Goal: Check status: Check status

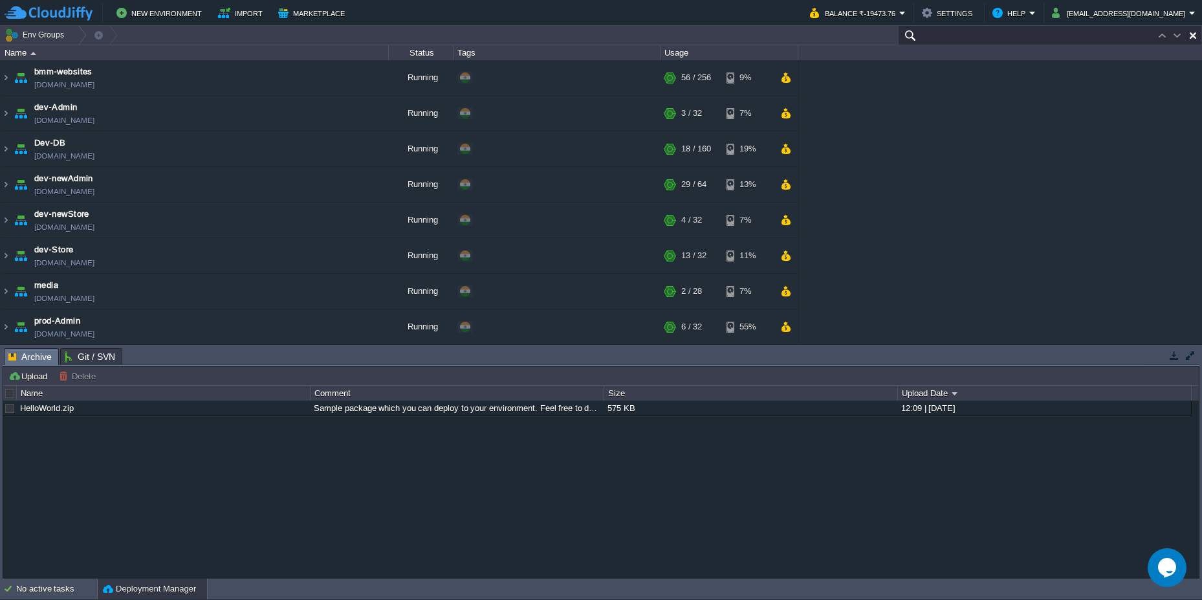
click at [1142, 34] on input "text" at bounding box center [1050, 35] width 304 height 19
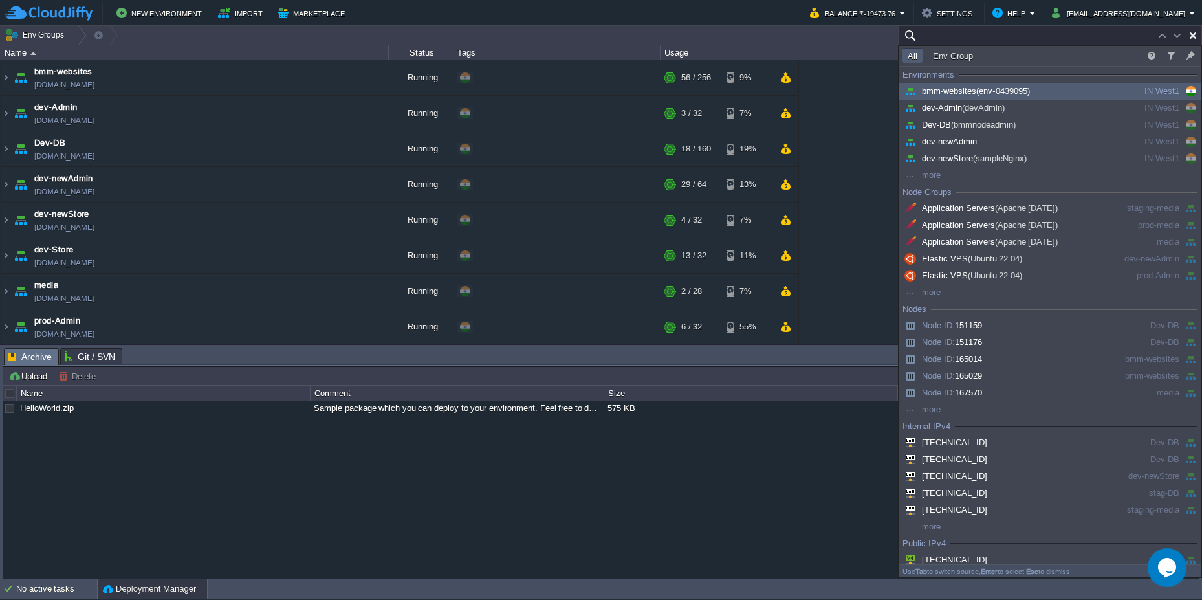
click at [959, 36] on input "text" at bounding box center [1050, 35] width 304 height 19
paste input "222985"
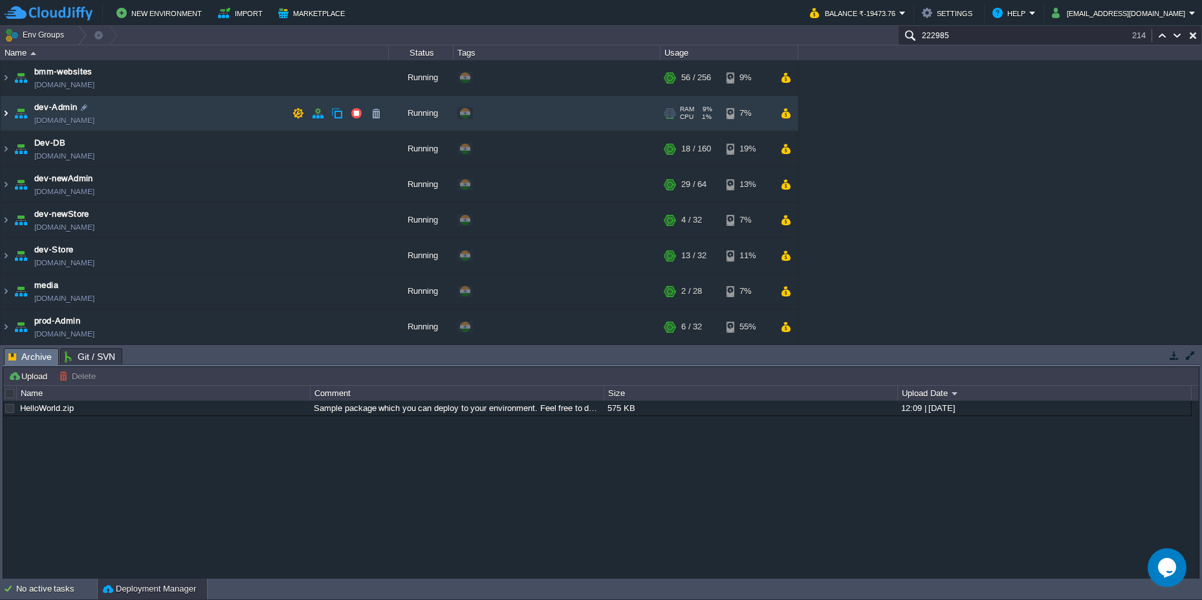
click at [9, 116] on img at bounding box center [6, 113] width 10 height 35
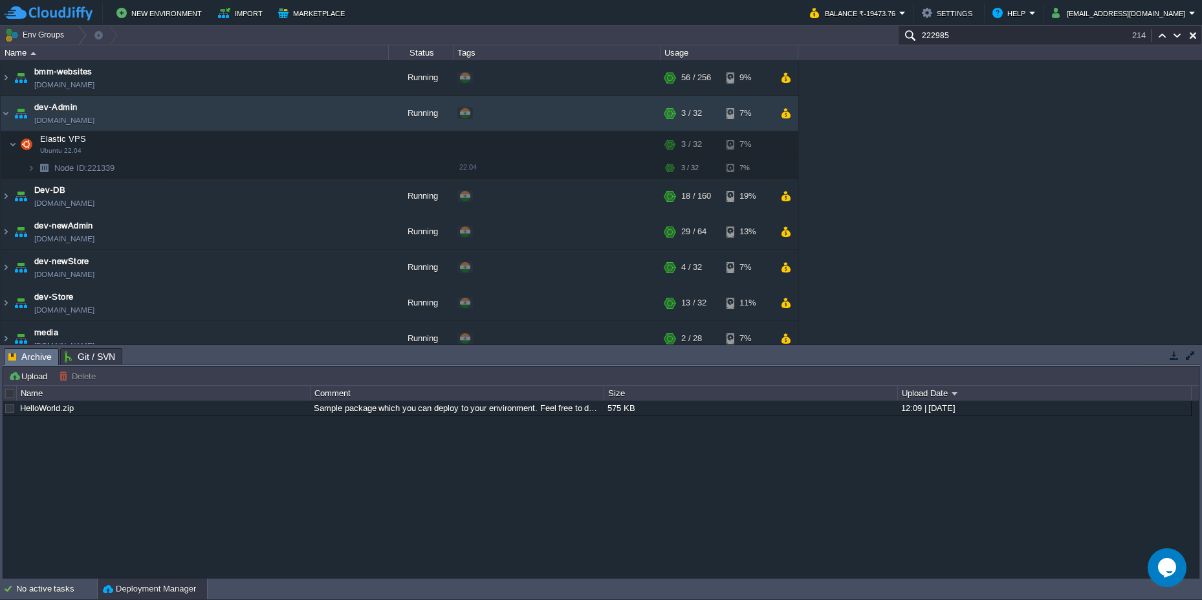
click at [959, 34] on input "222985" at bounding box center [1050, 35] width 304 height 19
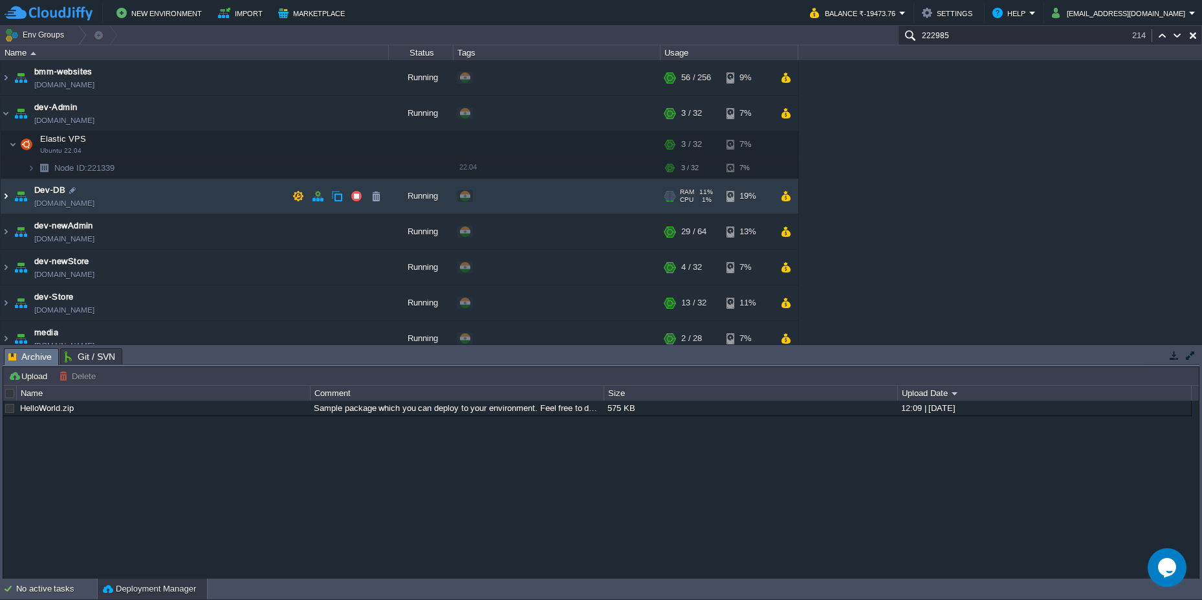
click at [6, 191] on img at bounding box center [6, 196] width 10 height 35
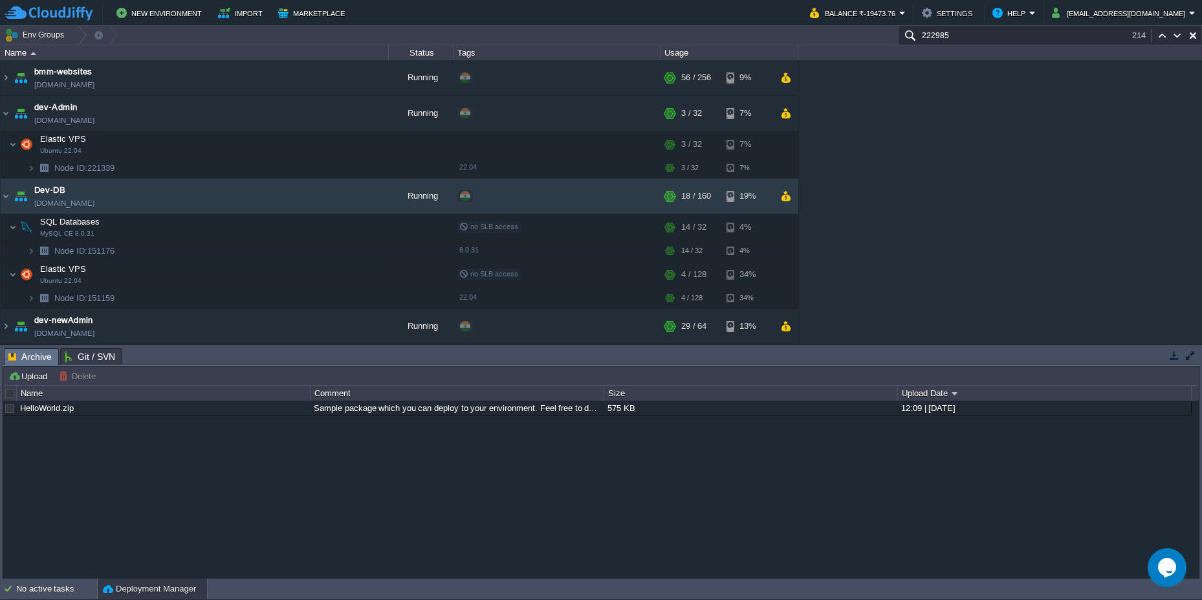
click at [975, 36] on input "222985" at bounding box center [1050, 35] width 304 height 19
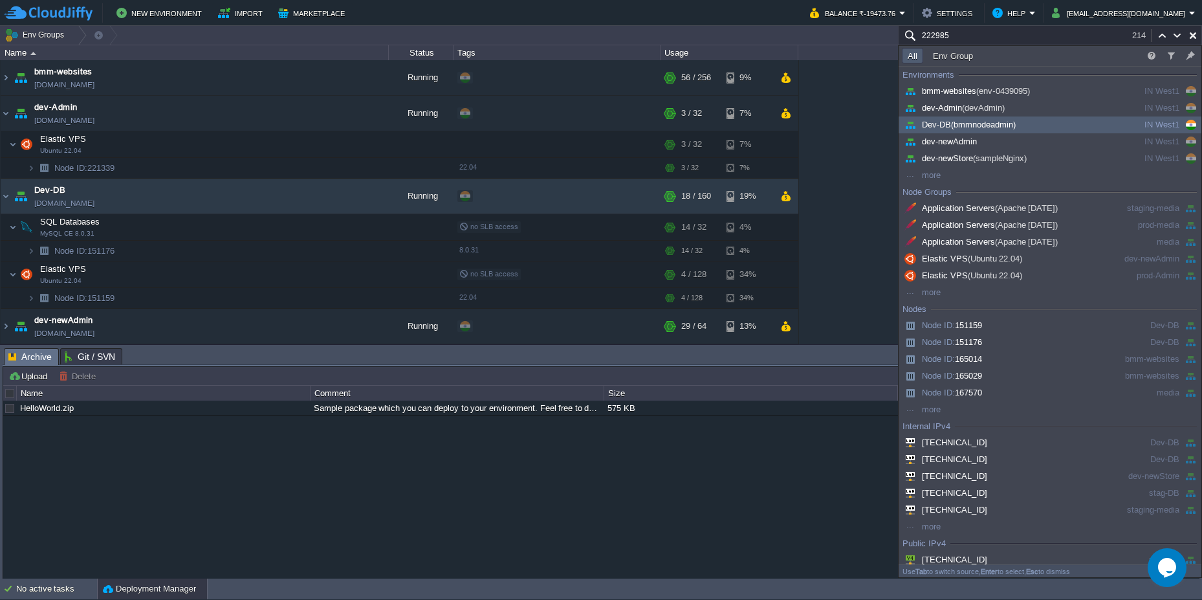
click at [975, 36] on input "222985" at bounding box center [1050, 35] width 304 height 19
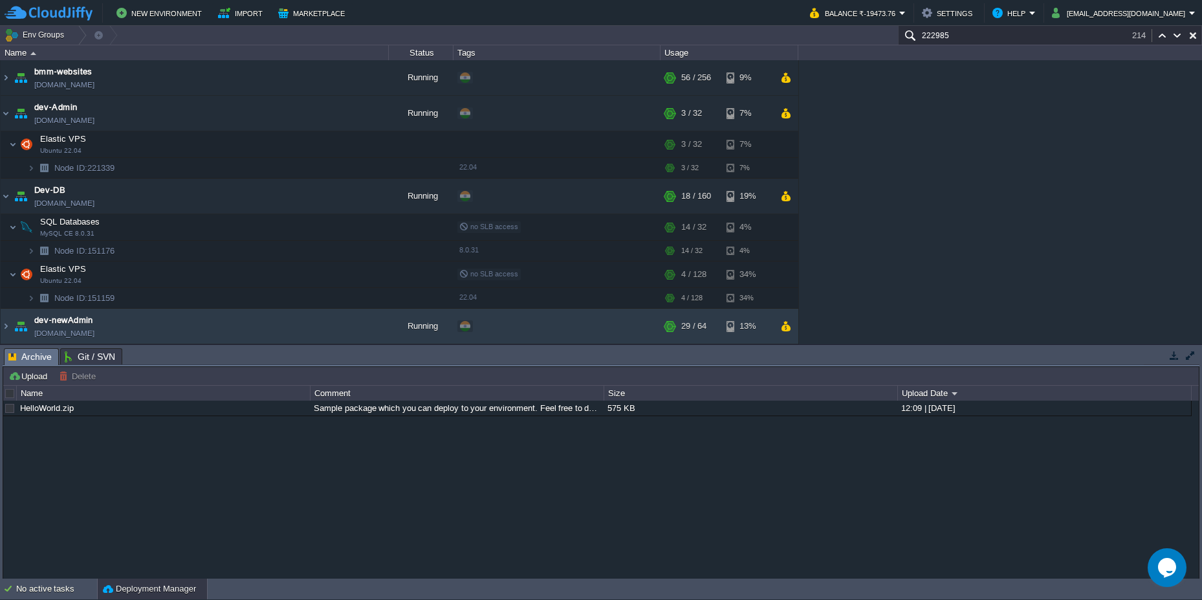
click at [942, 39] on input "222985" at bounding box center [1050, 35] width 304 height 19
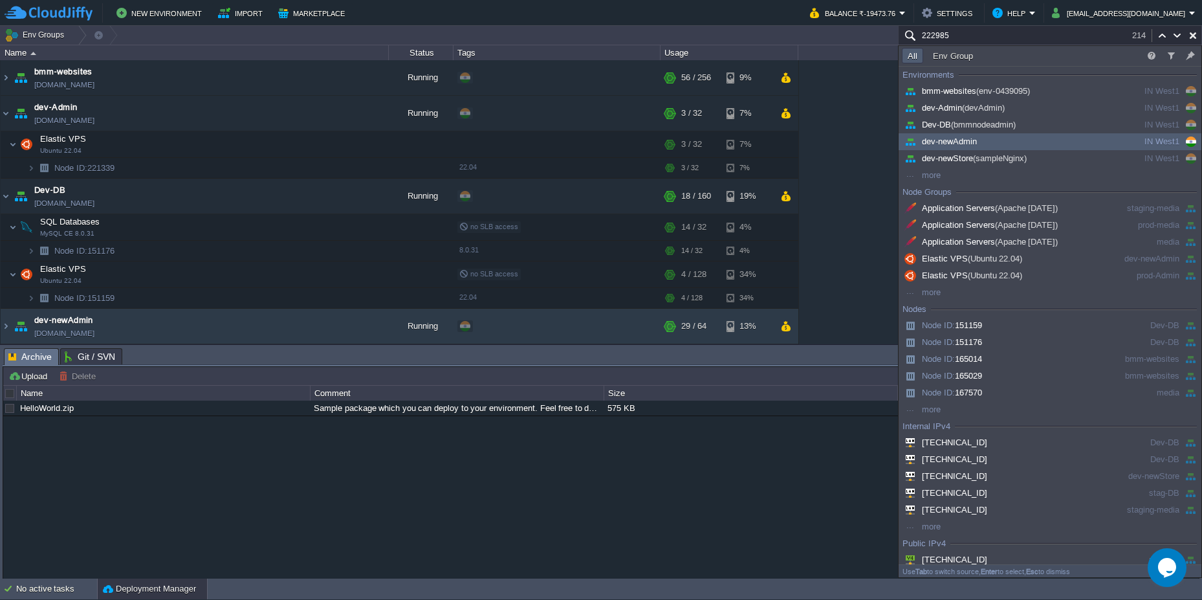
click at [942, 39] on input "222985" at bounding box center [1050, 35] width 304 height 19
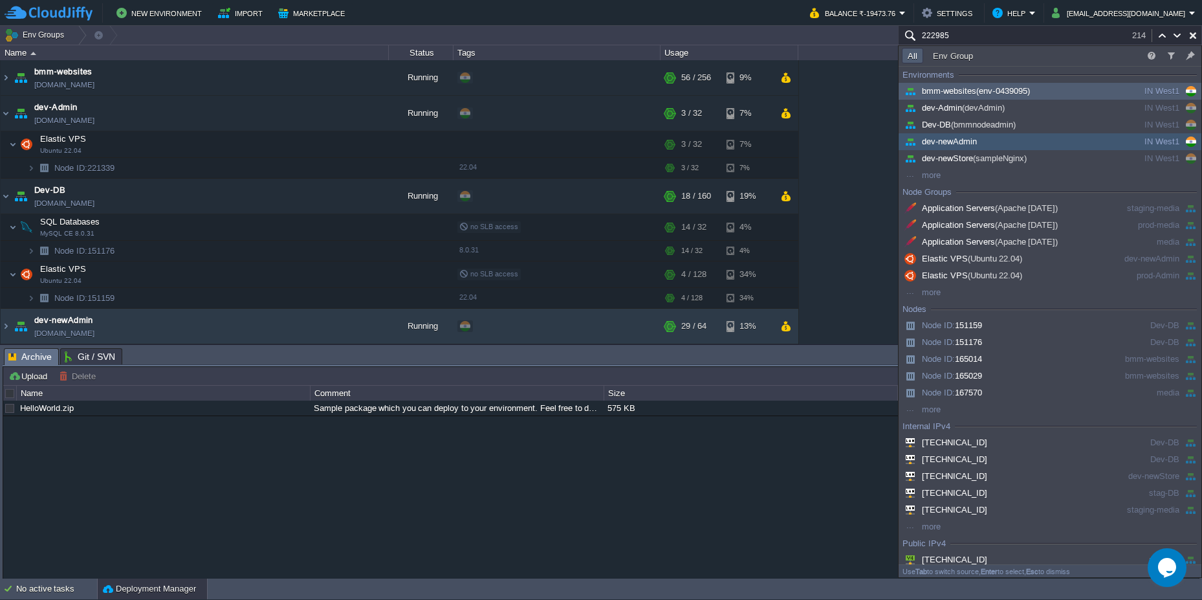
click at [1006, 34] on input "222985" at bounding box center [1050, 35] width 304 height 19
paste input "sampleNginx"
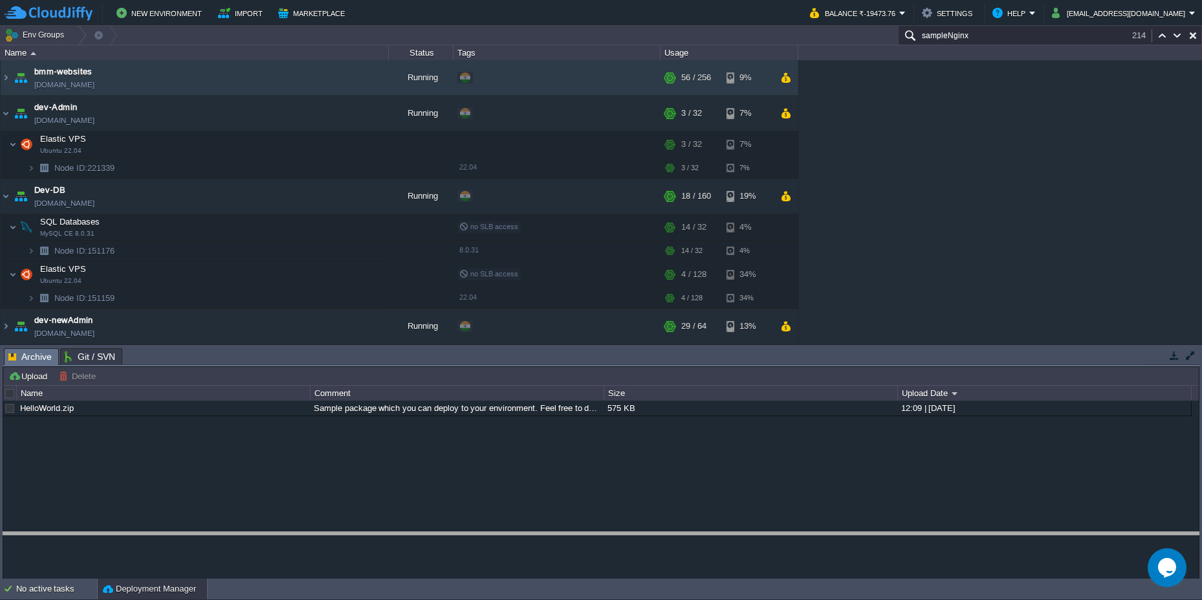
drag, startPoint x: 406, startPoint y: 362, endPoint x: 402, endPoint y: 537, distance: 174.7
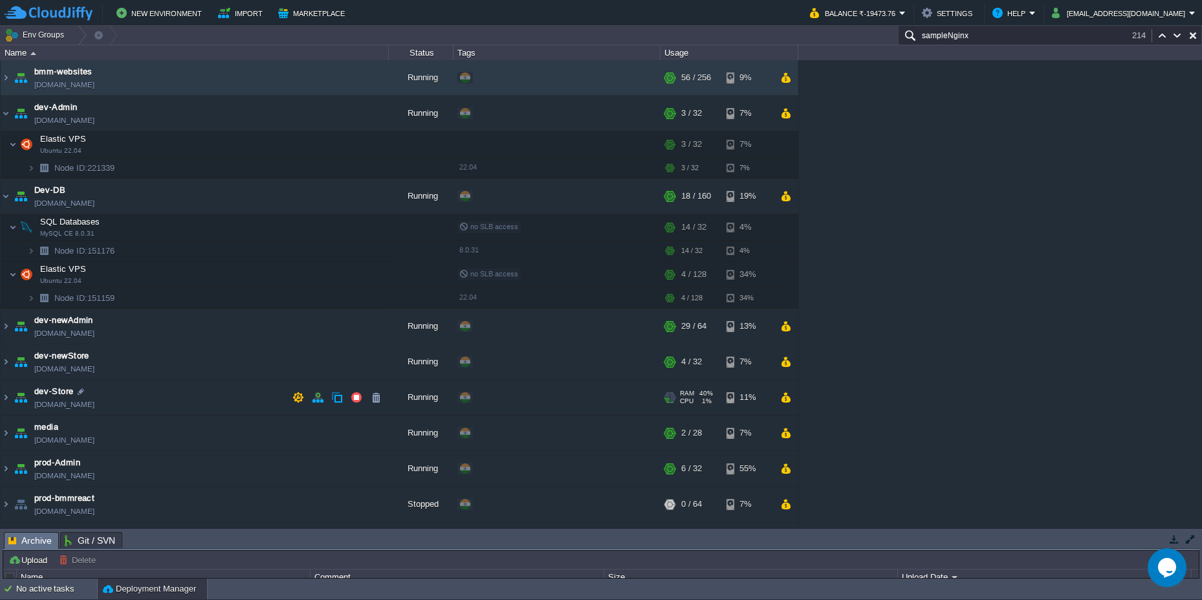
scroll to position [243, 0]
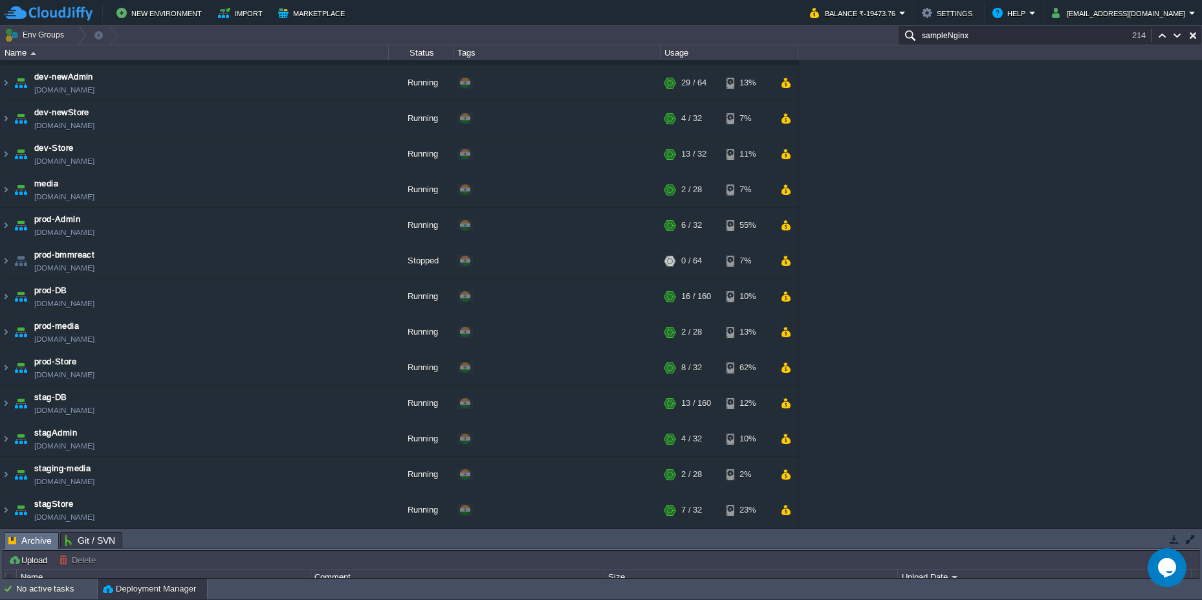
paste input "222985"
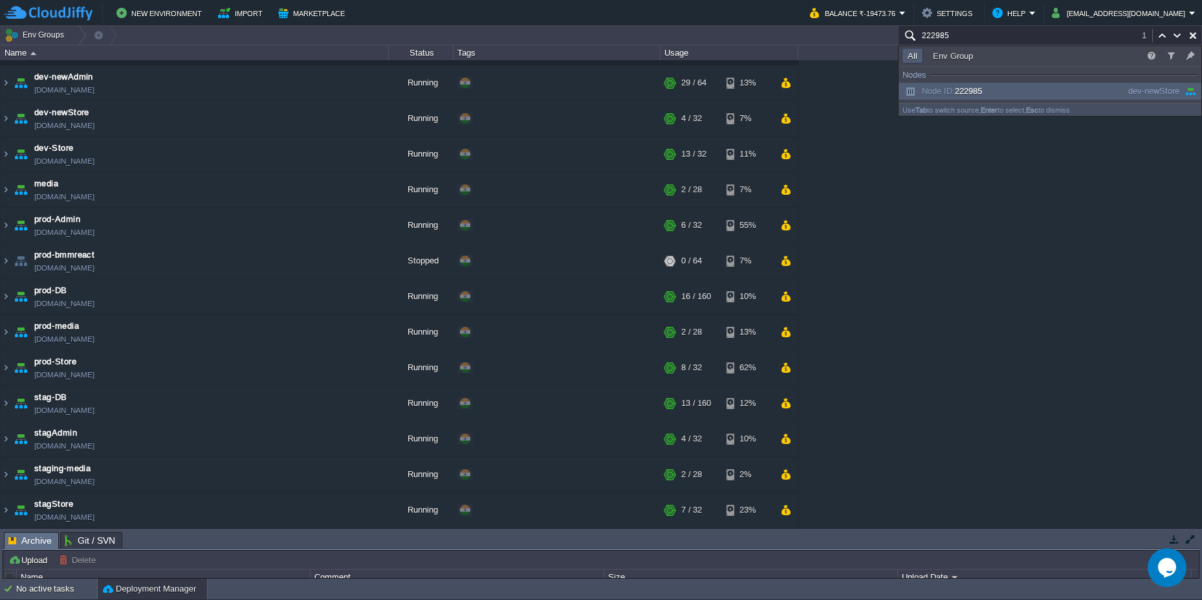
type input "222985"
click at [1004, 90] on div "Node ID: 222985" at bounding box center [999, 91] width 195 height 14
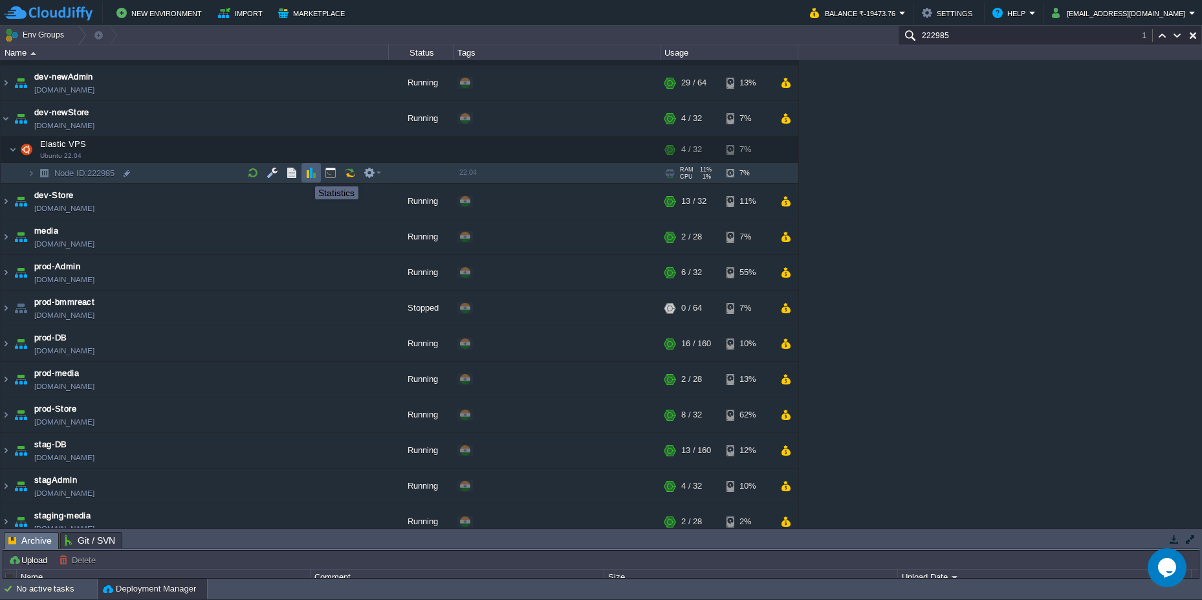
click at [310, 174] on button "button" at bounding box center [311, 173] width 12 height 12
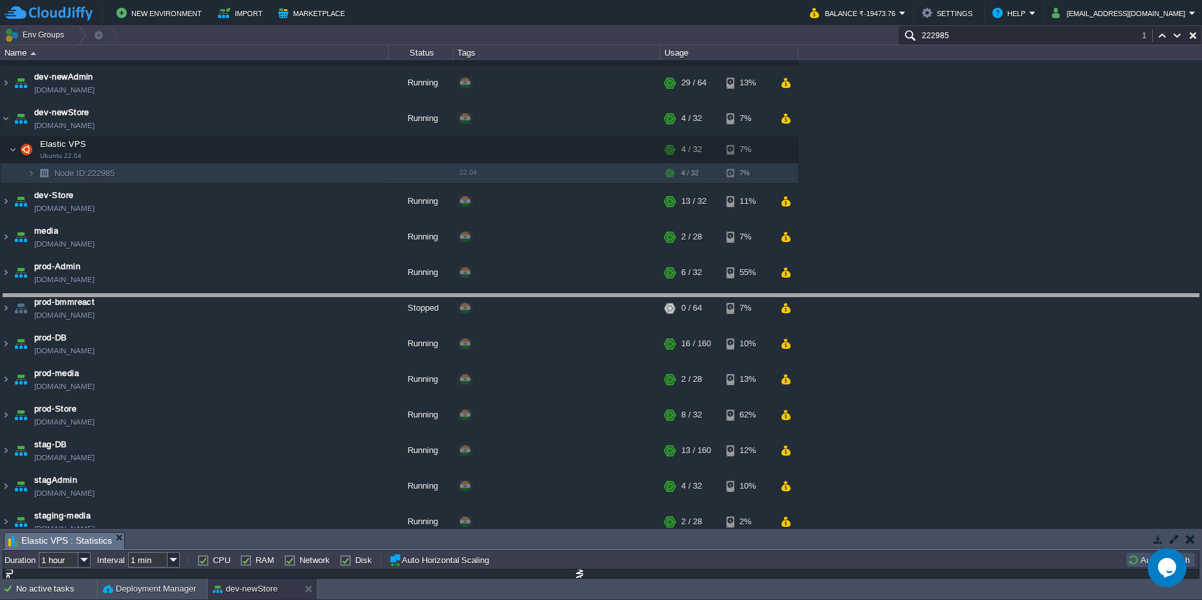
drag, startPoint x: 559, startPoint y: 546, endPoint x: 559, endPoint y: 308, distance: 238.0
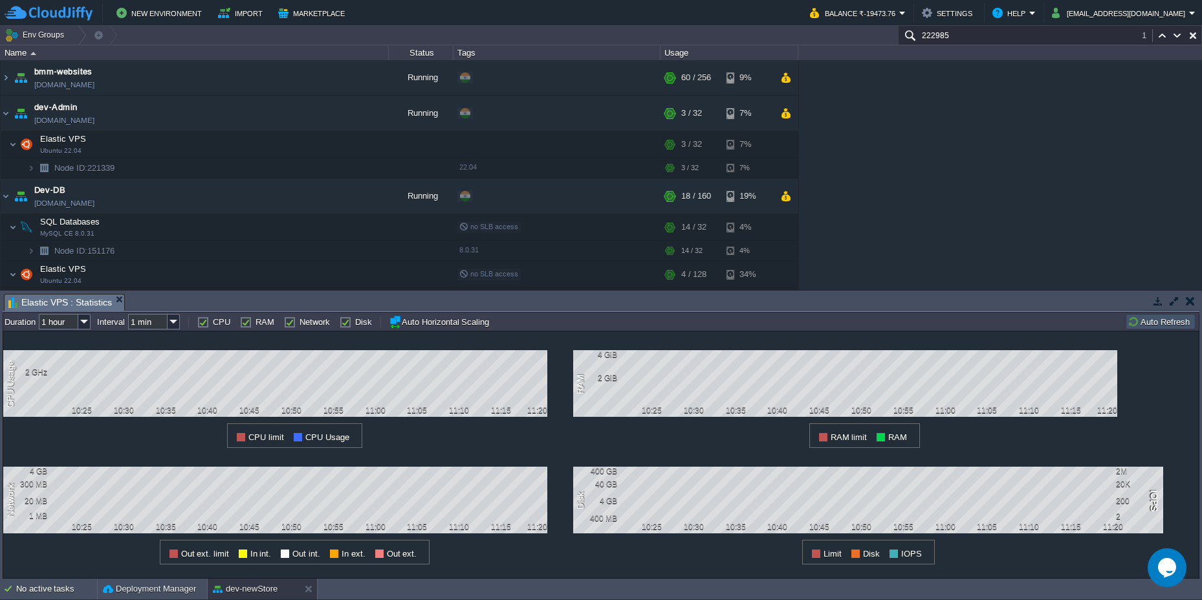
scroll to position [243, 0]
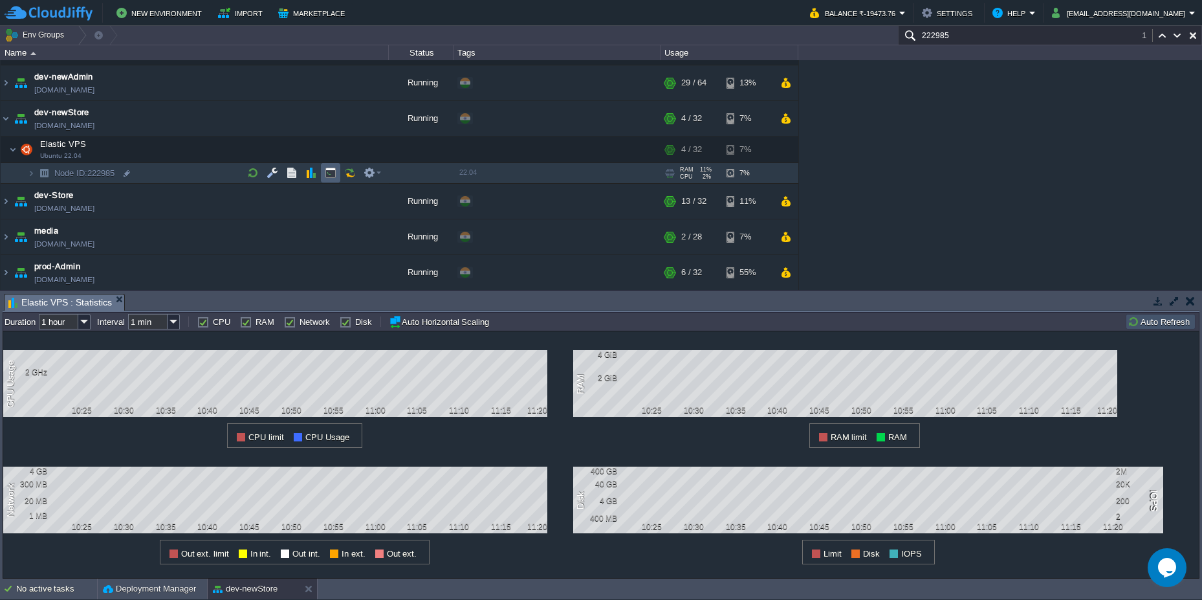
click at [329, 171] on button "button" at bounding box center [331, 173] width 12 height 12
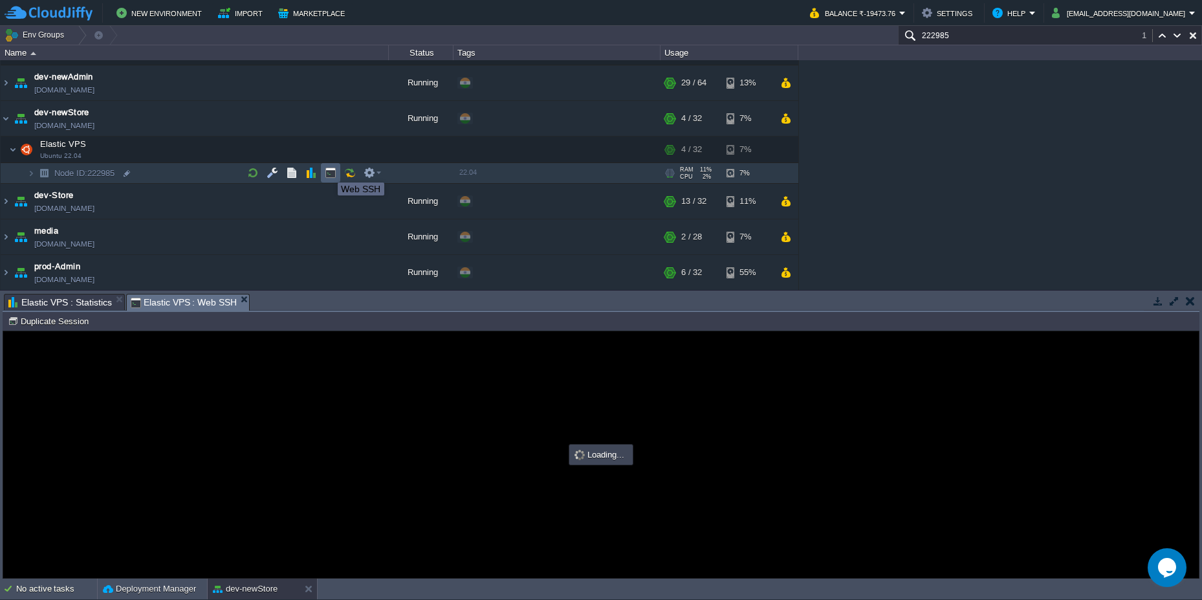
scroll to position [0, 0]
type input "#000000"
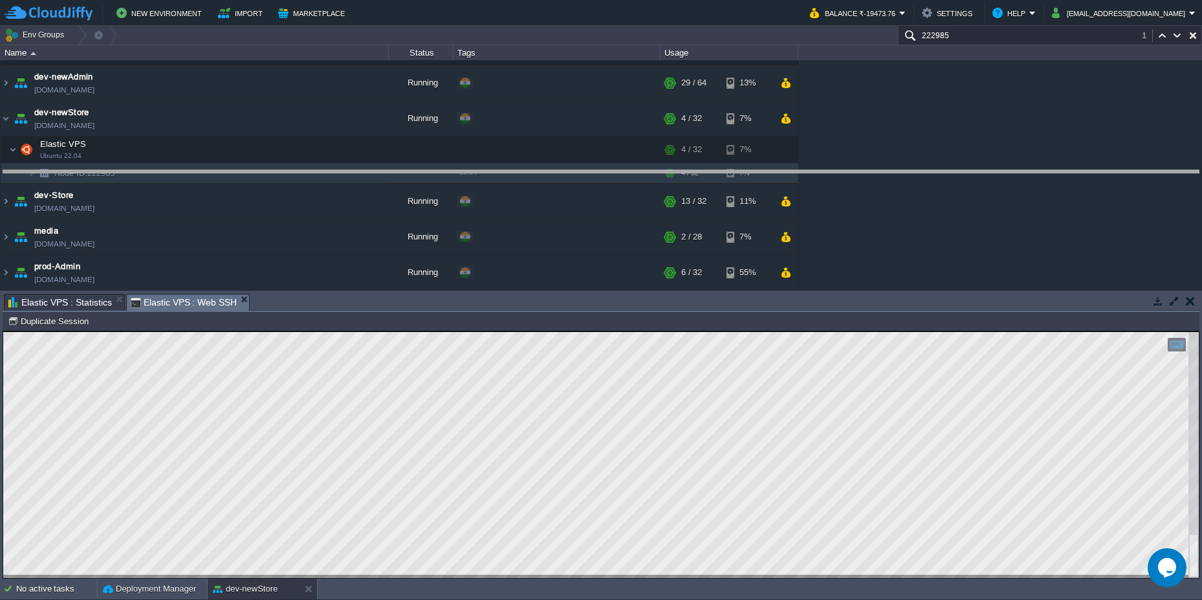
drag, startPoint x: 741, startPoint y: 310, endPoint x: 761, endPoint y: 186, distance: 125.1
